Goal: Find specific fact: Find specific fact

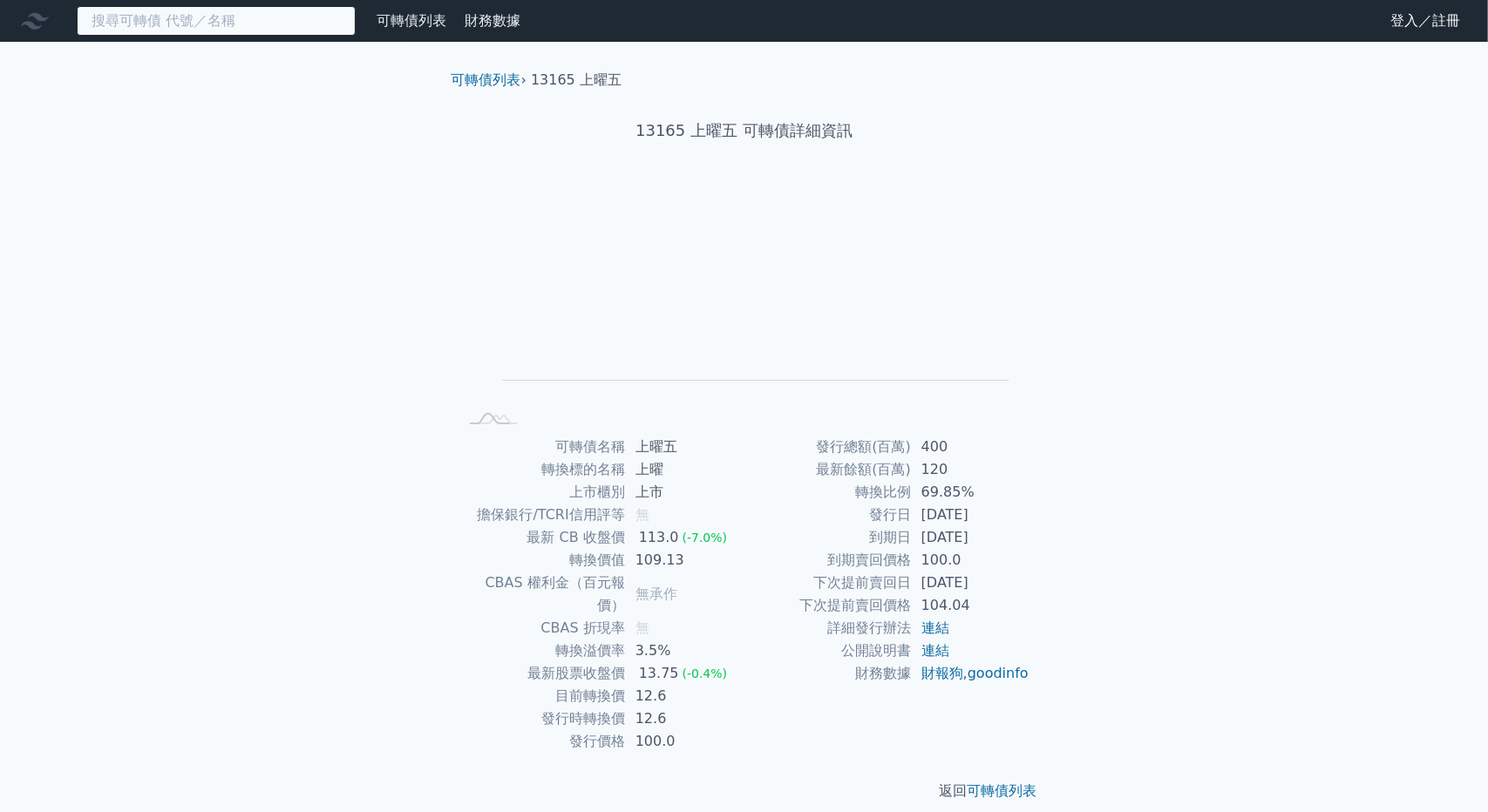
click at [174, 29] on input at bounding box center [216, 21] width 279 height 30
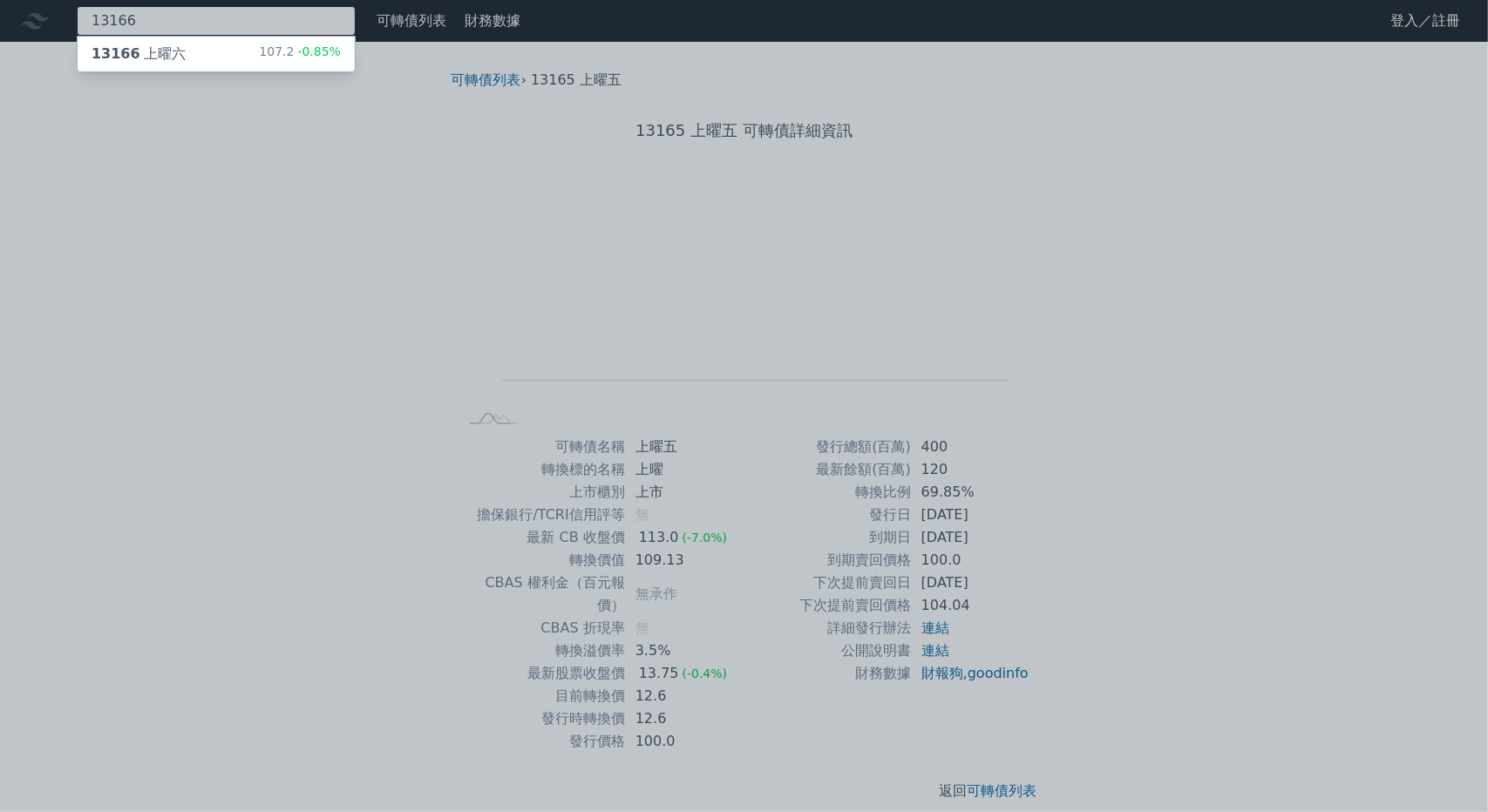
type input "13166"
click at [179, 41] on div "13166 上曜六 107.2 -0.85%" at bounding box center [216, 54] width 278 height 35
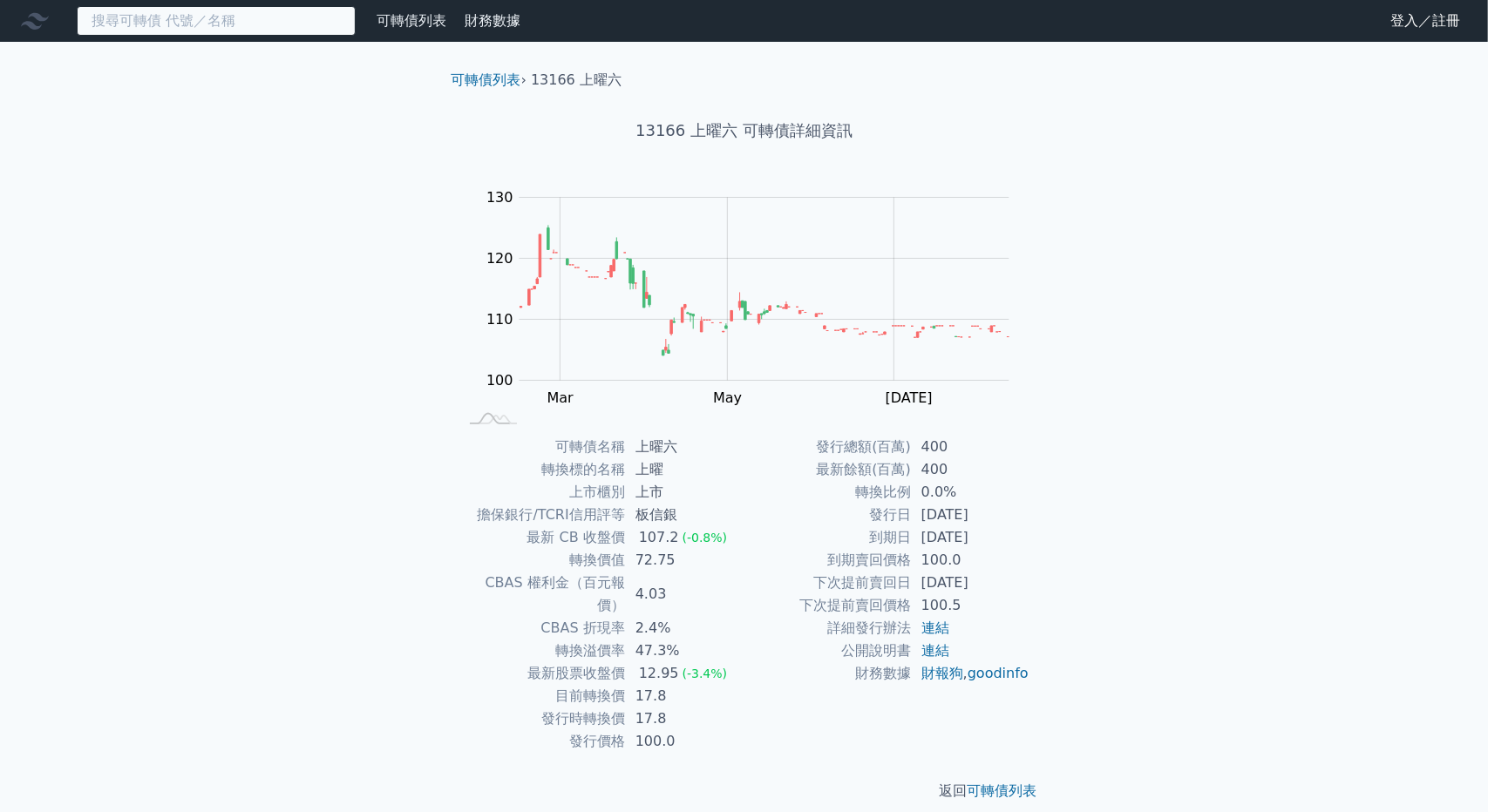
click at [199, 14] on input at bounding box center [216, 21] width 279 height 30
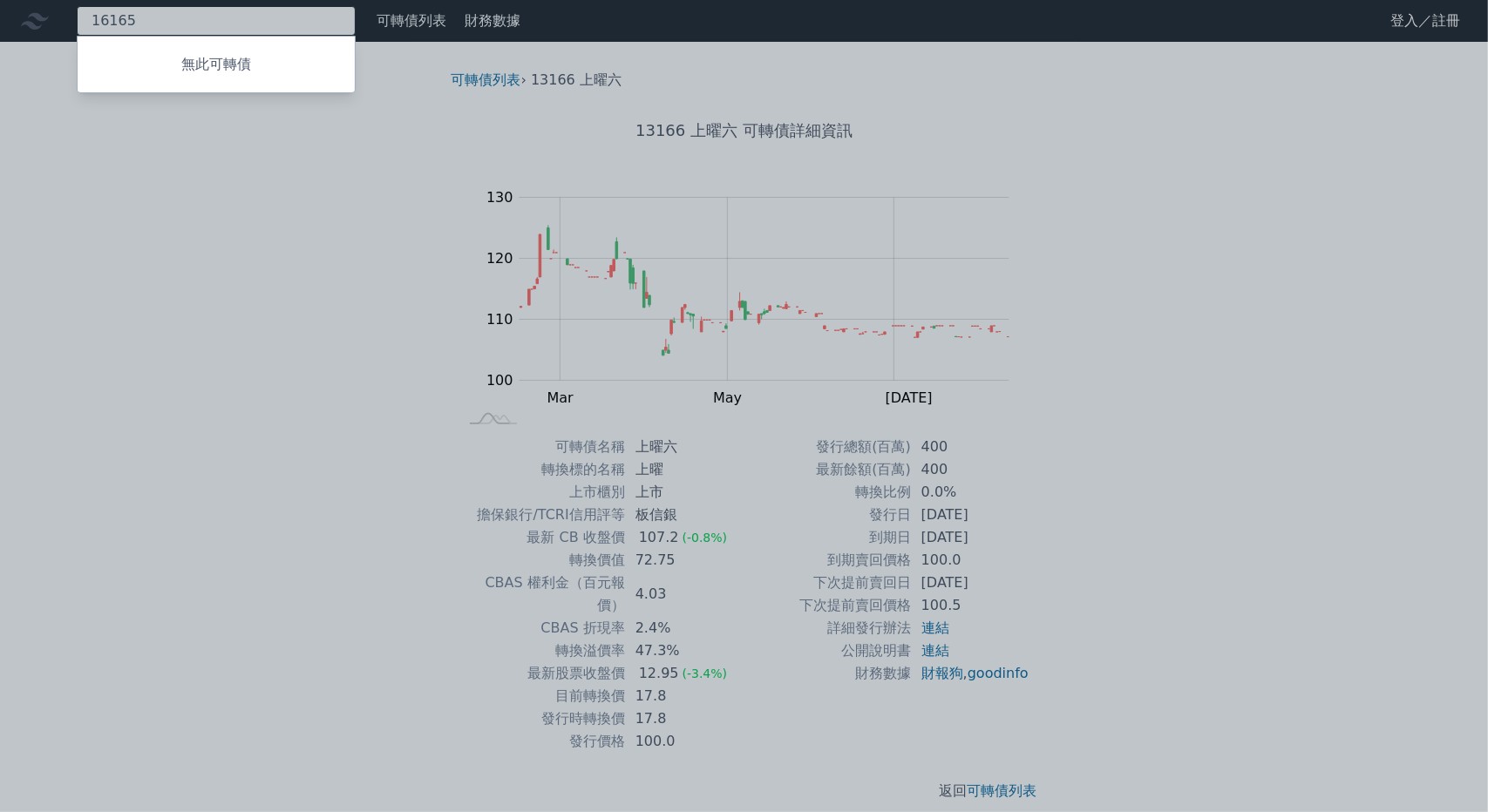
type input "16165"
click at [256, 224] on div at bounding box center [744, 406] width 1488 height 812
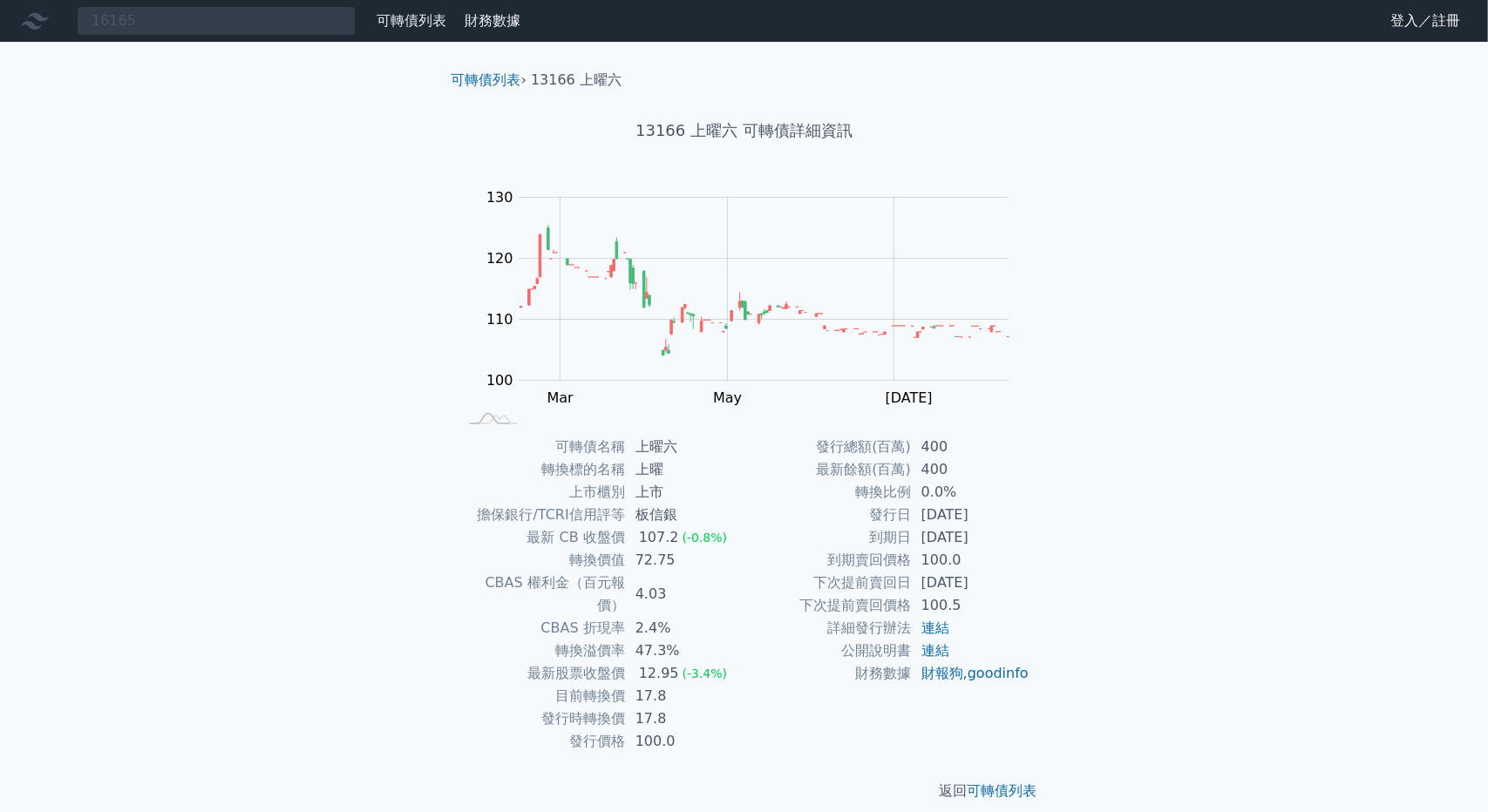
click at [1286, 349] on div "16165 無此可轉債 可轉債列表 財務數據 可轉債列表 財務數據 登入／註冊 登入／註冊 可轉債列表 › 13166 上曜六 13166 上曜六 可轉債詳細…" at bounding box center [744, 415] width 1488 height 830
click at [1402, 206] on div "16165 無此可轉債 可轉債列表 財務數據 可轉債列表 財務數據 登入／註冊 登入／註冊 可轉債列表 › 13166 上曜六 13166 上曜六 可轉債詳細…" at bounding box center [744, 415] width 1488 height 830
